Goal: Information Seeking & Learning: Understand process/instructions

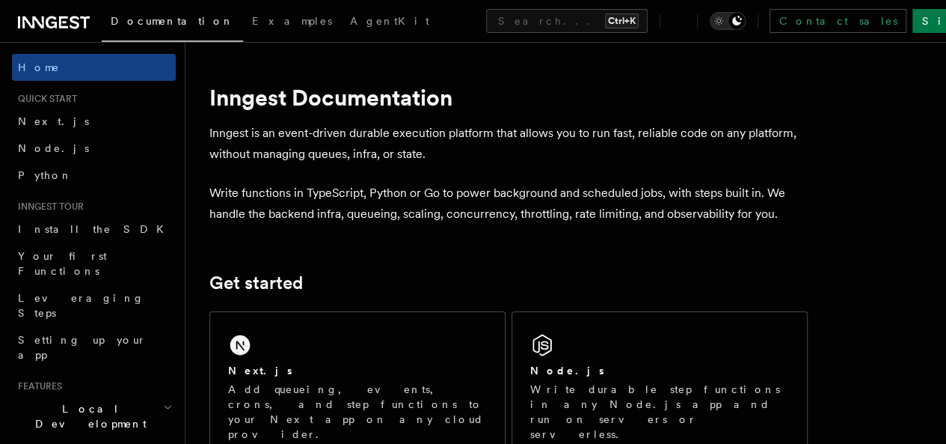
click at [757, 26] on div "Contact sales Sign Up" at bounding box center [836, 21] width 352 height 24
click at [743, 26] on icon "Toggle dark mode" at bounding box center [737, 21] width 12 height 12
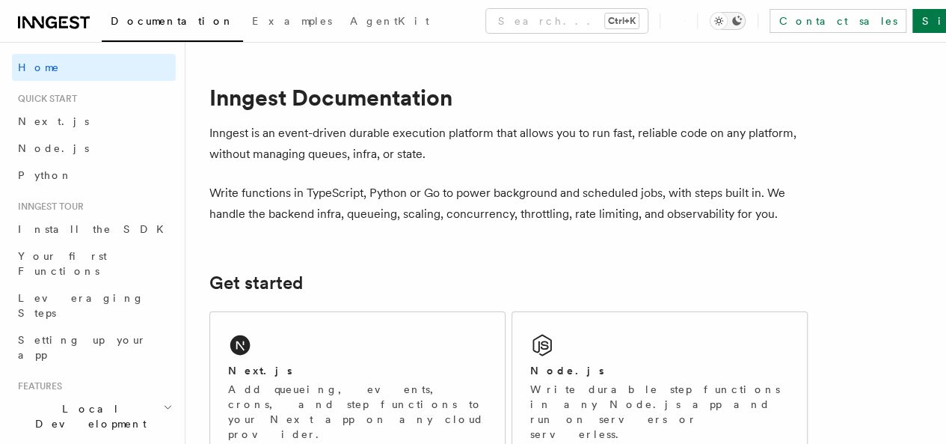
click at [743, 26] on icon "Toggle dark mode" at bounding box center [737, 21] width 12 height 12
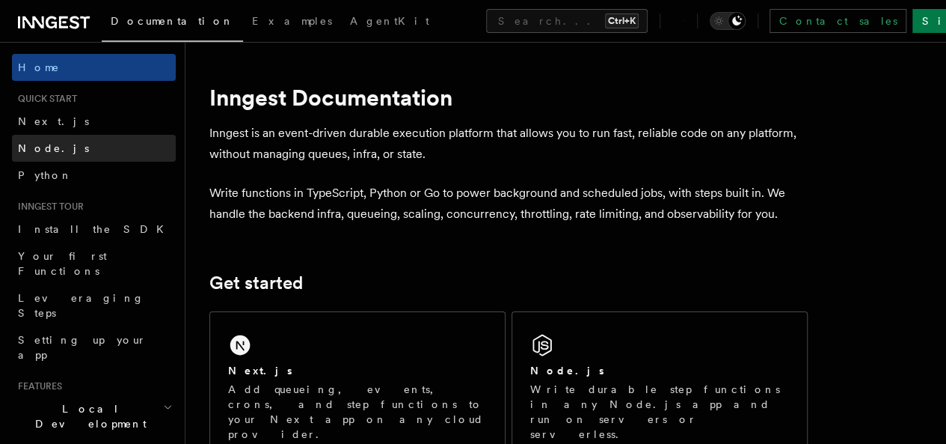
click at [55, 148] on link "Node.js" at bounding box center [94, 148] width 164 height 27
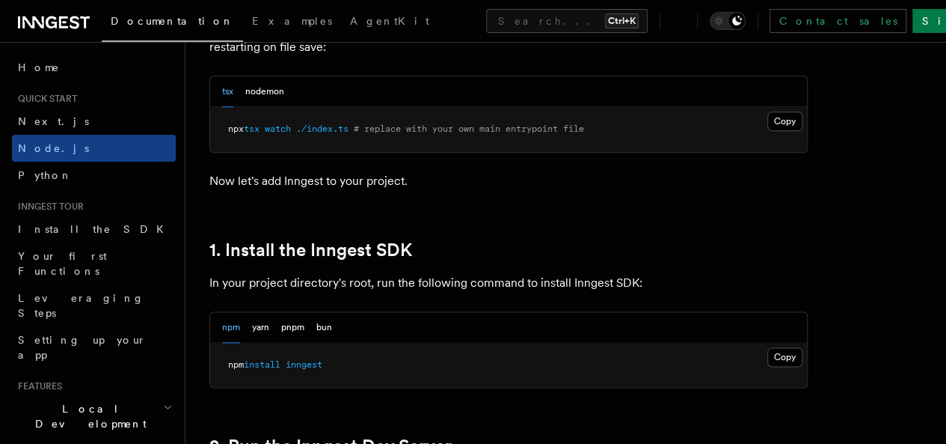
scroll to position [851, 0]
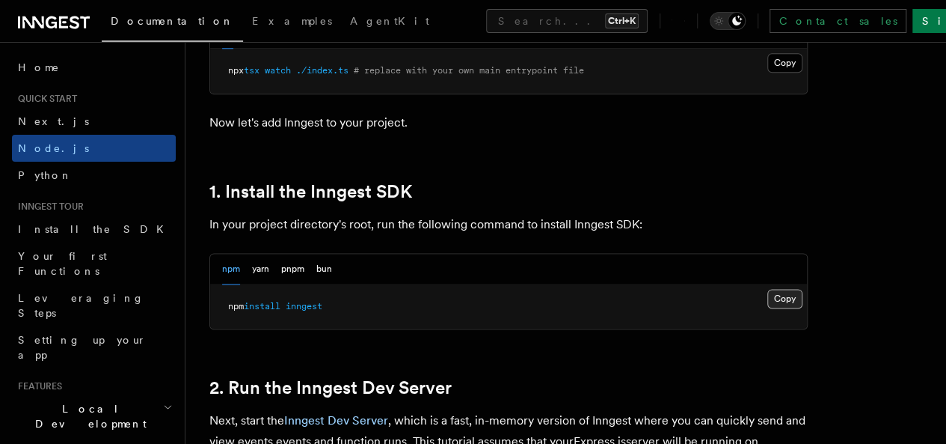
click at [767, 308] on button "Copy Copied" at bounding box center [784, 298] width 35 height 19
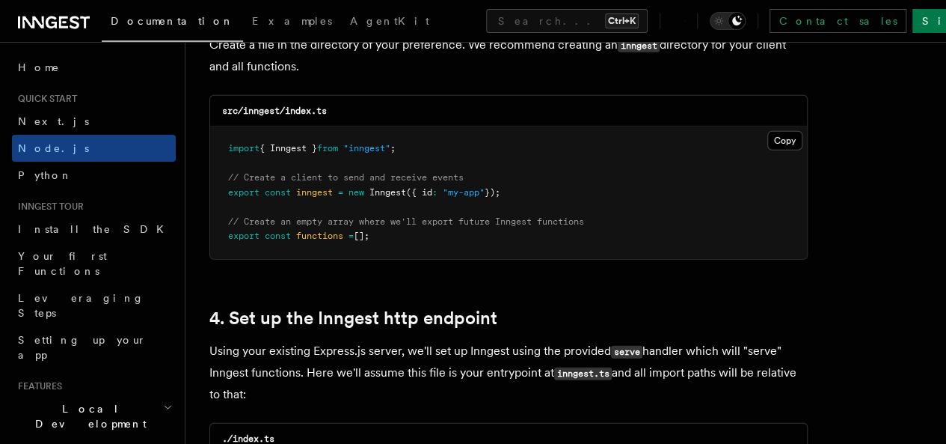
scroll to position [2037, 0]
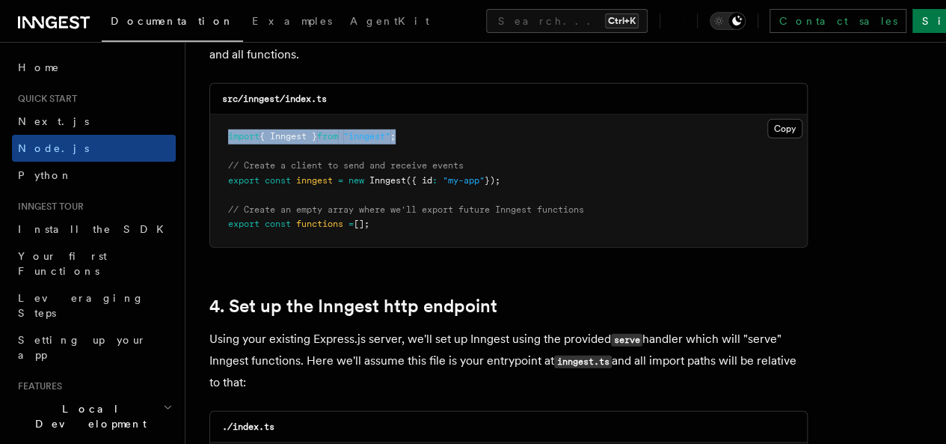
drag, startPoint x: 432, startPoint y: 130, endPoint x: 214, endPoint y: 123, distance: 217.8
click at [214, 123] on pre "import { Inngest } from "inngest" ; // Create a client to send and receive even…" at bounding box center [508, 180] width 597 height 132
copy span "import { Inngest } from "inngest" ;"
drag, startPoint x: 527, startPoint y: 162, endPoint x: 214, endPoint y: 171, distance: 312.8
click at [214, 171] on pre "import { Inngest } from "inngest" ; // Create a client to send and receive even…" at bounding box center [508, 180] width 597 height 132
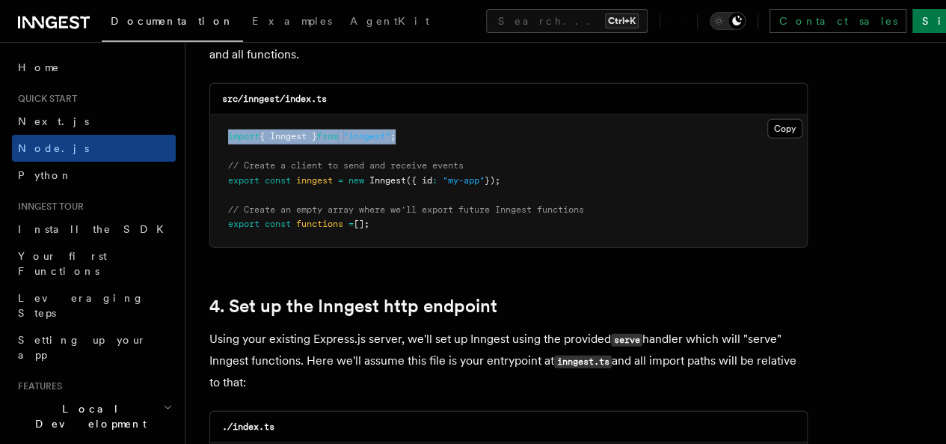
copy span "export const inngest = new Inngest ({ id : "my-app" });"
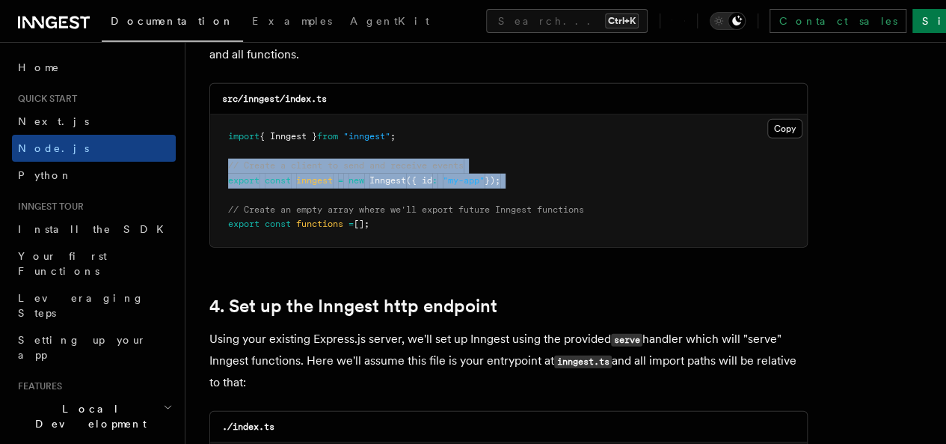
drag, startPoint x: 221, startPoint y: 150, endPoint x: 506, endPoint y: 179, distance: 285.6
click at [506, 179] on pre "import { Inngest } from "inngest" ; // Create a client to send and receive even…" at bounding box center [508, 180] width 597 height 132
copy code "// Create a client to send and receive events export const inngest = new Innges…"
drag, startPoint x: 395, startPoint y: 211, endPoint x: 211, endPoint y: 196, distance: 184.6
click at [211, 196] on pre "import { Inngest } from "inngest" ; // Create a client to send and receive even…" at bounding box center [508, 180] width 597 height 132
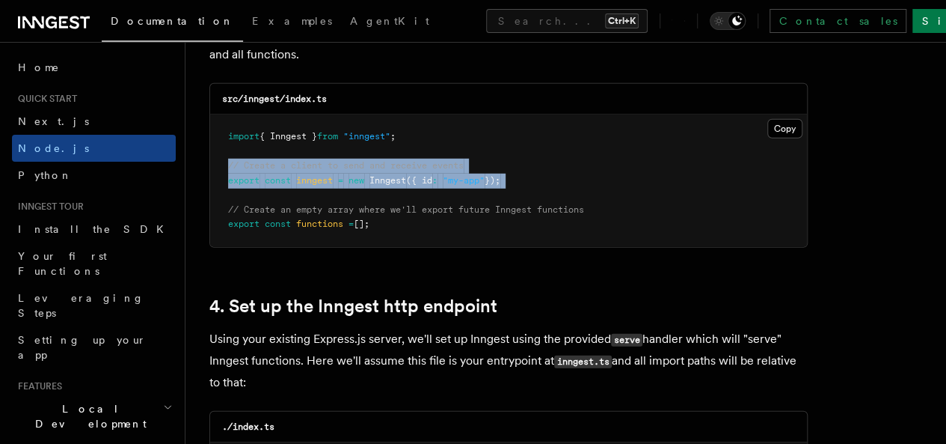
copy code "// Create an empty array where we'll export future Inngest functions export con…"
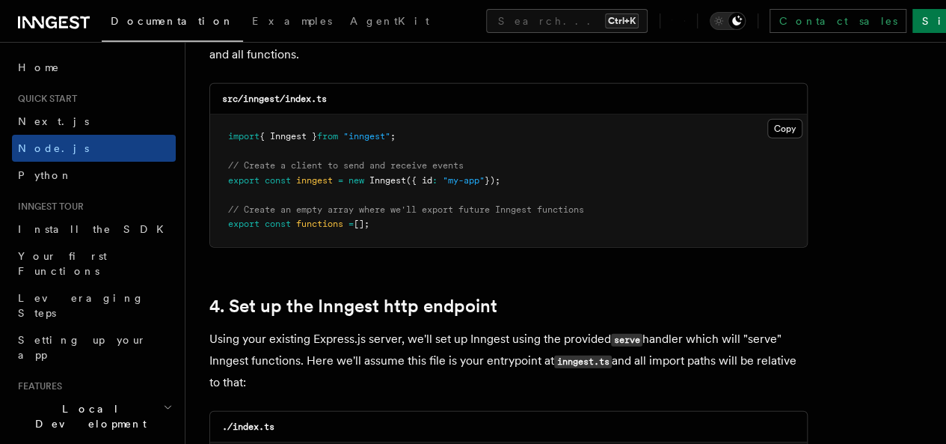
click at [531, 117] on pre "import { Inngest } from "inngest" ; // Create a client to send and receive even…" at bounding box center [508, 180] width 597 height 132
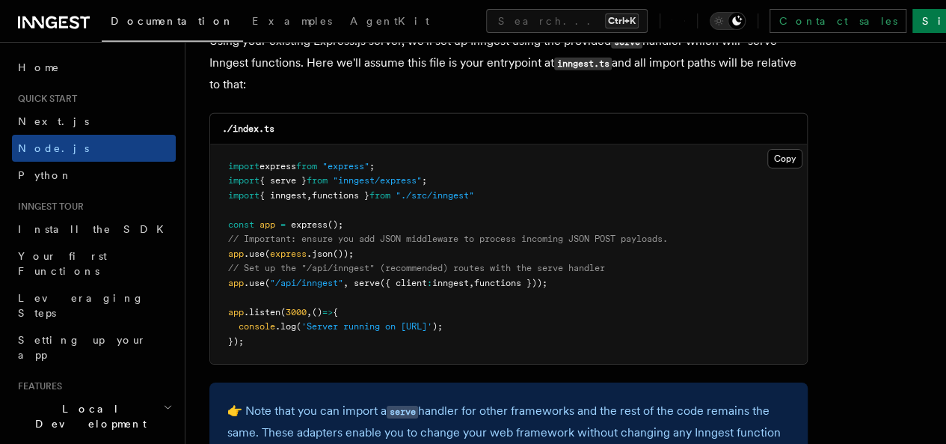
scroll to position [2369, 0]
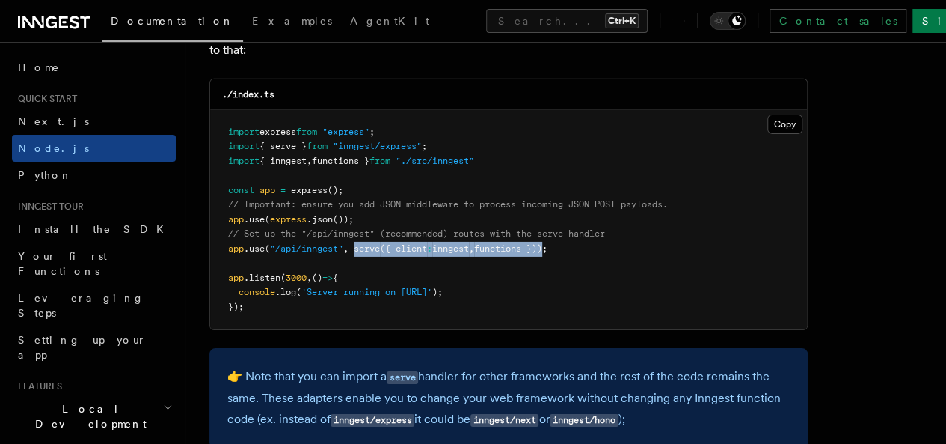
drag, startPoint x: 356, startPoint y: 233, endPoint x: 553, endPoint y: 237, distance: 197.5
click at [547, 243] on span "app .use ( "/api/inngest" , serve ({ client : inngest , functions }));" at bounding box center [387, 248] width 319 height 10
copy span "serve ({ client : inngest , functions })"
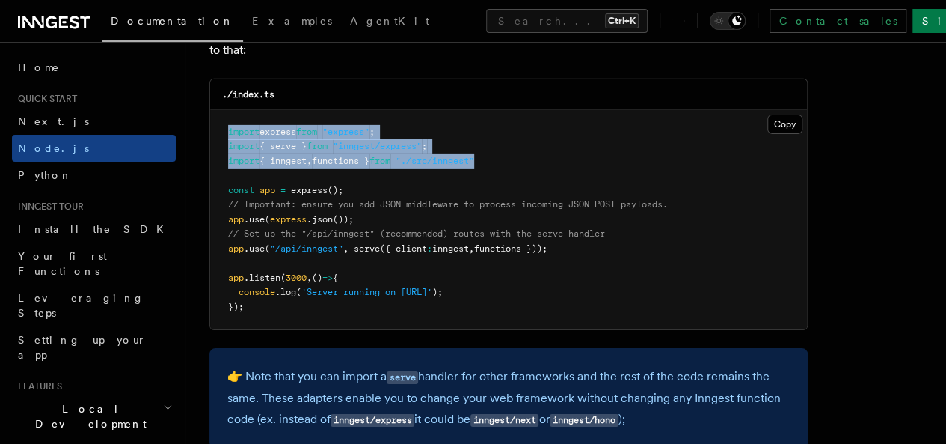
drag, startPoint x: 227, startPoint y: 114, endPoint x: 518, endPoint y: 150, distance: 292.4
click at [518, 150] on pre "import express from "express" ; import { serve } from "inngest/express" ; impor…" at bounding box center [508, 220] width 597 height 220
copy code "import express from "express" ; import { serve } from "inngest/express" ; impor…"
